Goal: Find specific page/section: Find specific page/section

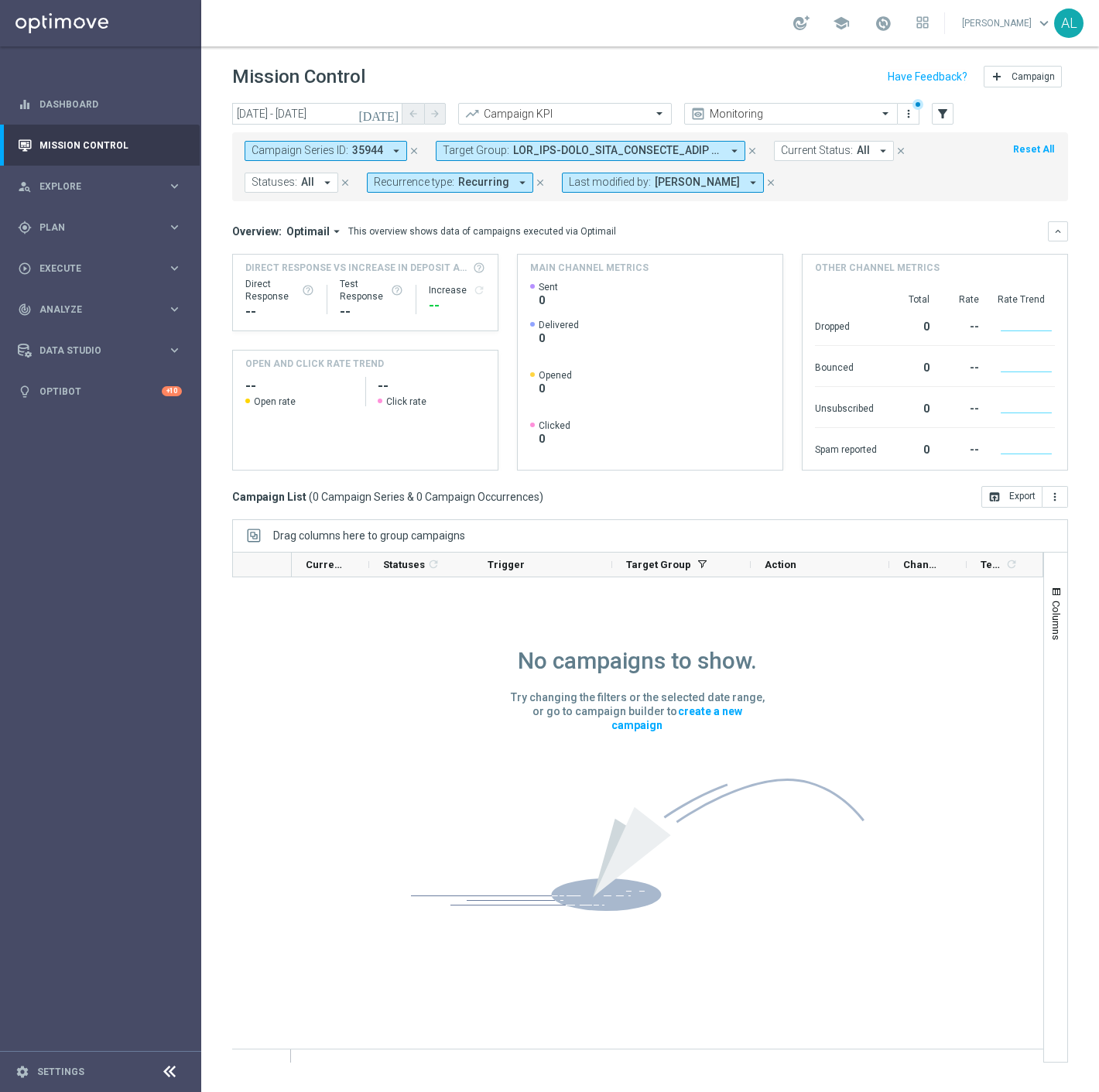
click at [340, 153] on span "Campaign Series ID:" at bounding box center [300, 150] width 97 height 13
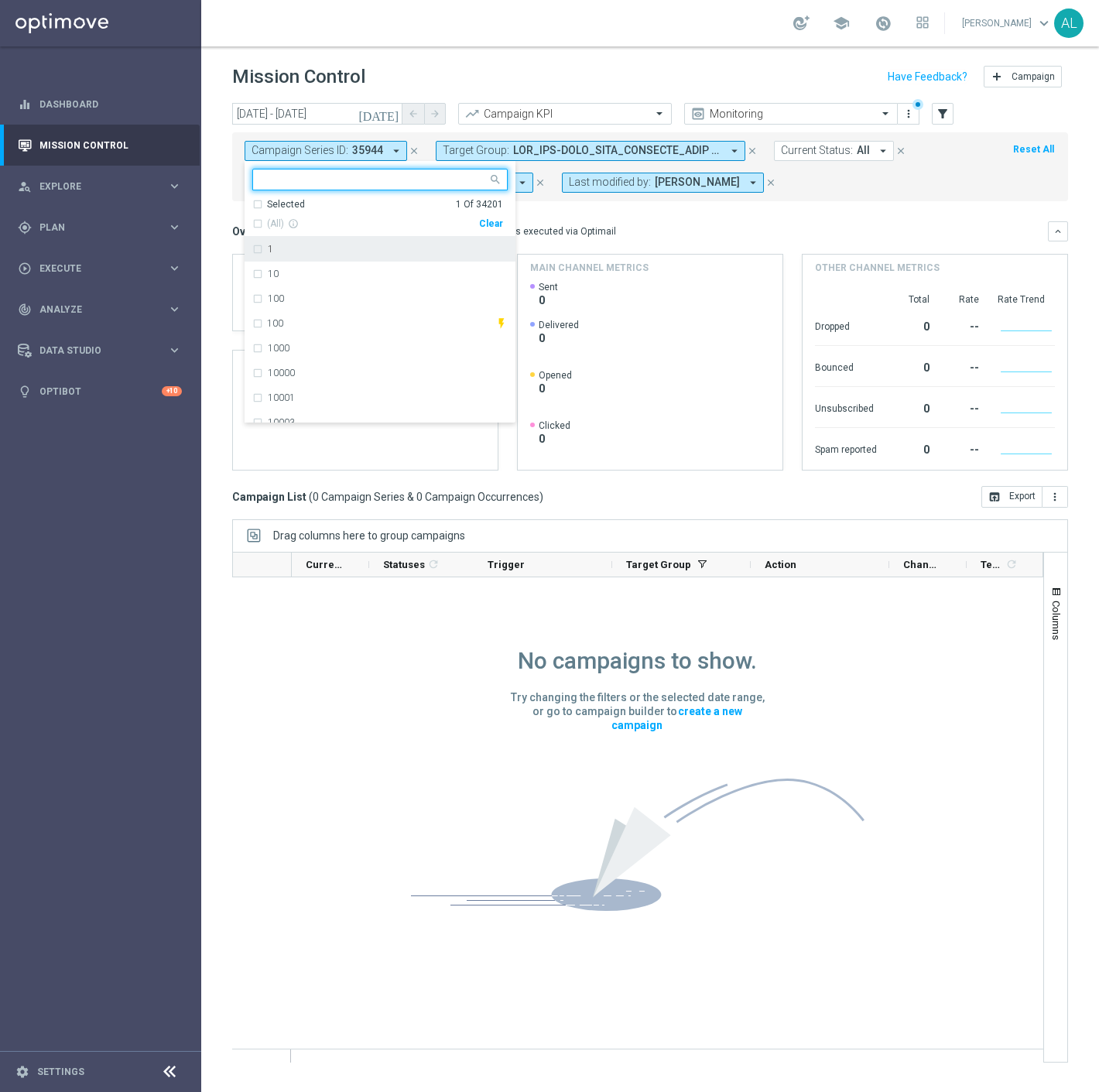
click at [0, 0] on div "Clear" at bounding box center [0, 0] width 0 height 0
click at [636, 144] on span at bounding box center [617, 150] width 208 height 13
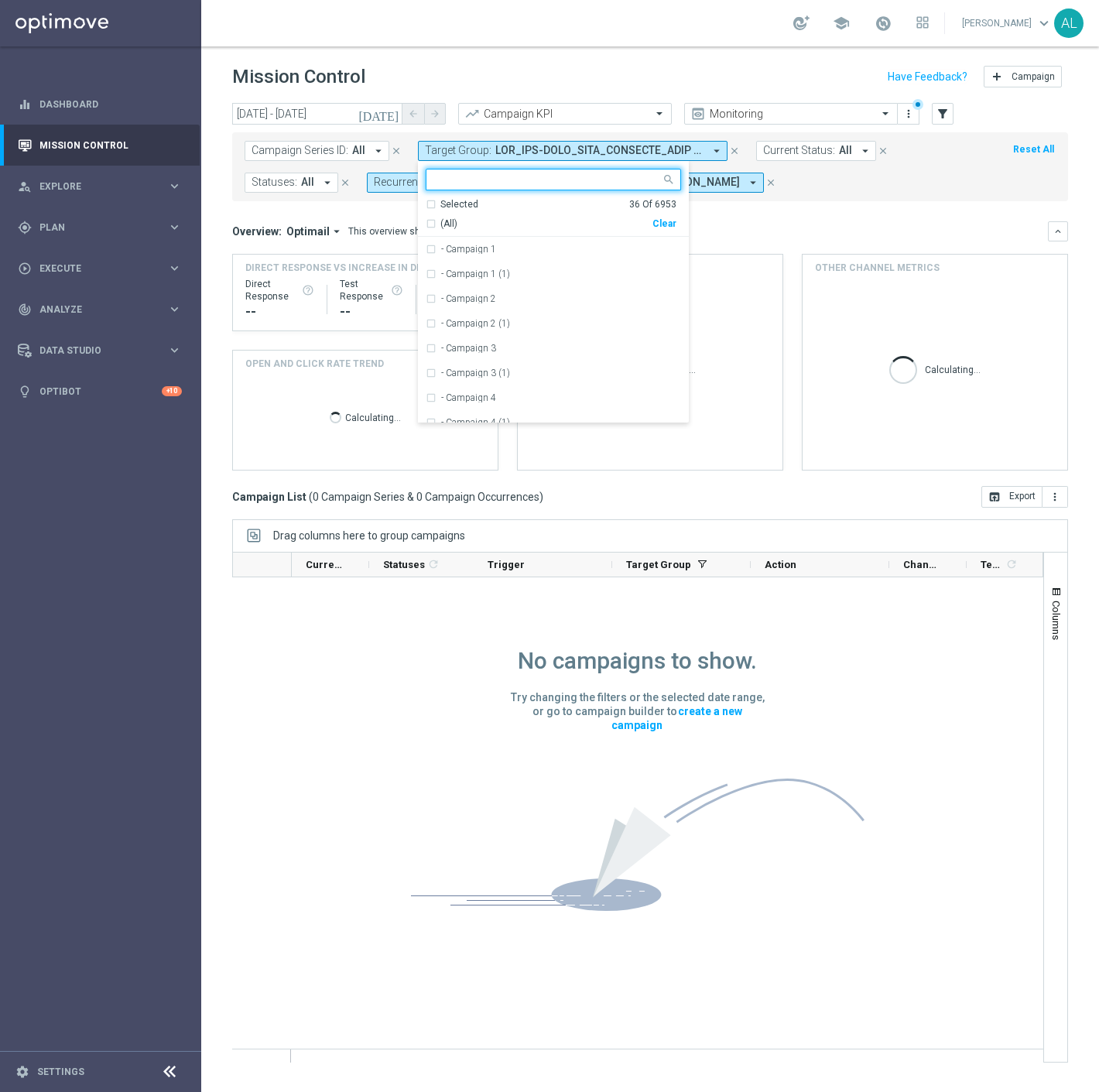
click at [0, 0] on div "Clear" at bounding box center [0, 0] width 0 height 0
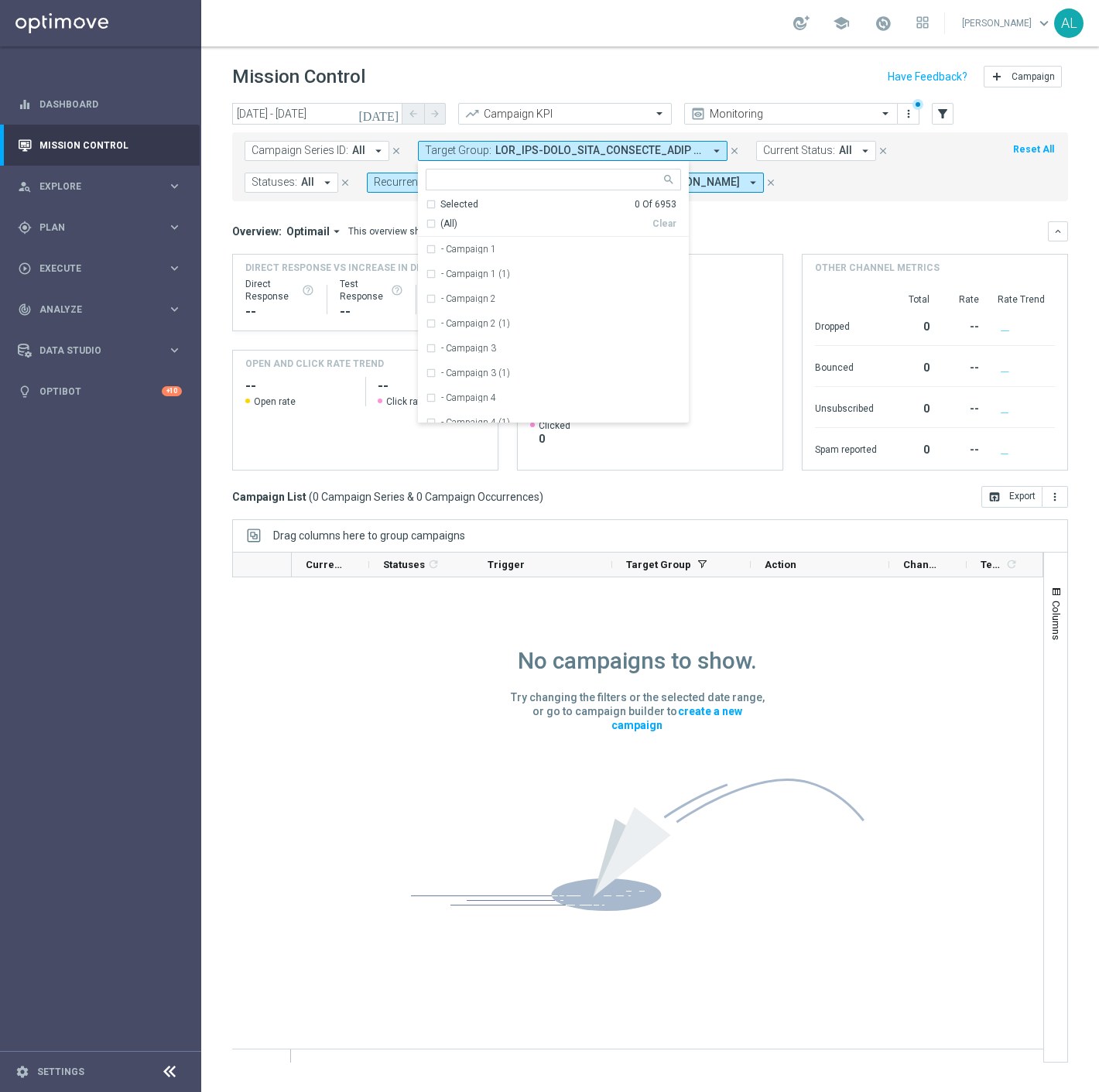
click at [731, 224] on div "Overview: Optimail arrow_drop_down This overview shows data of campaigns execut…" at bounding box center [640, 231] width 816 height 14
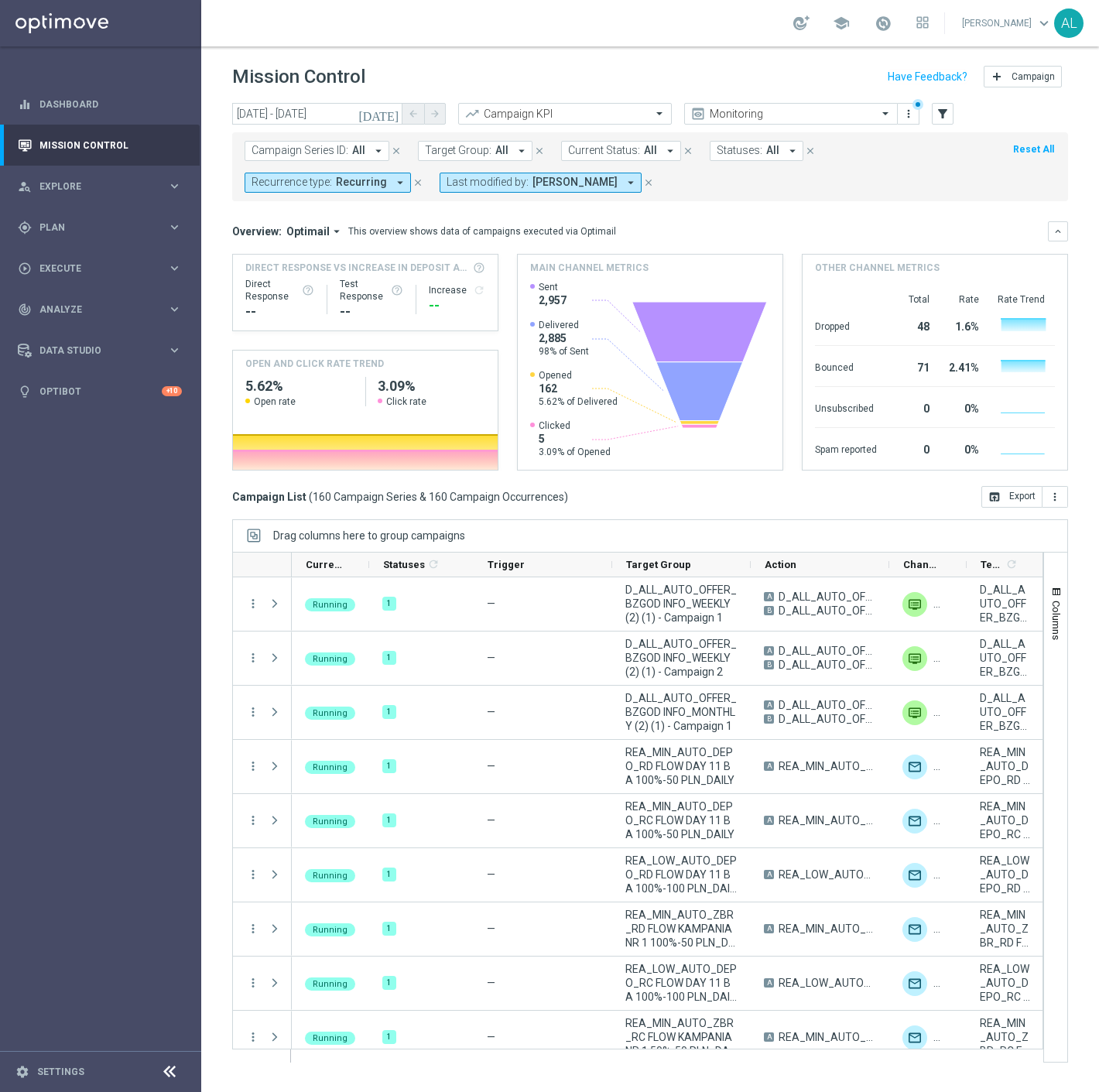
click at [393, 183] on icon "arrow_drop_down" at bounding box center [399, 182] width 14 height 14
click at [319, 272] on label "Non-Recurring" at bounding box center [297, 268] width 58 height 9
click at [299, 289] on label "Recurring" at bounding box center [287, 293] width 40 height 9
click at [697, 218] on mini-dashboard "Overview: Optimail arrow_drop_down This overview shows data of campaigns execut…" at bounding box center [649, 343] width 835 height 285
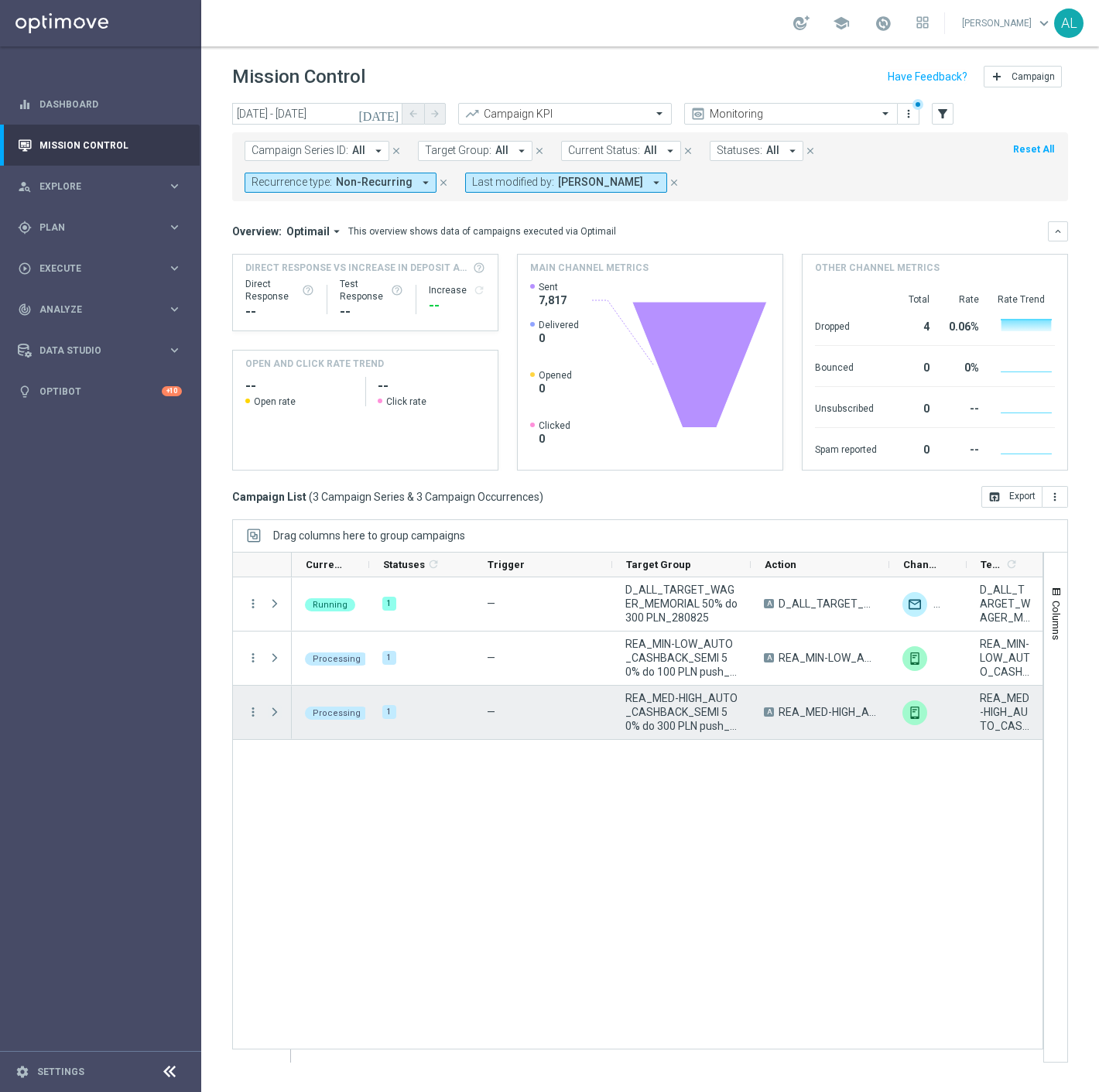
click at [268, 710] on span at bounding box center [274, 711] width 14 height 12
